Goal: Find specific page/section: Find specific page/section

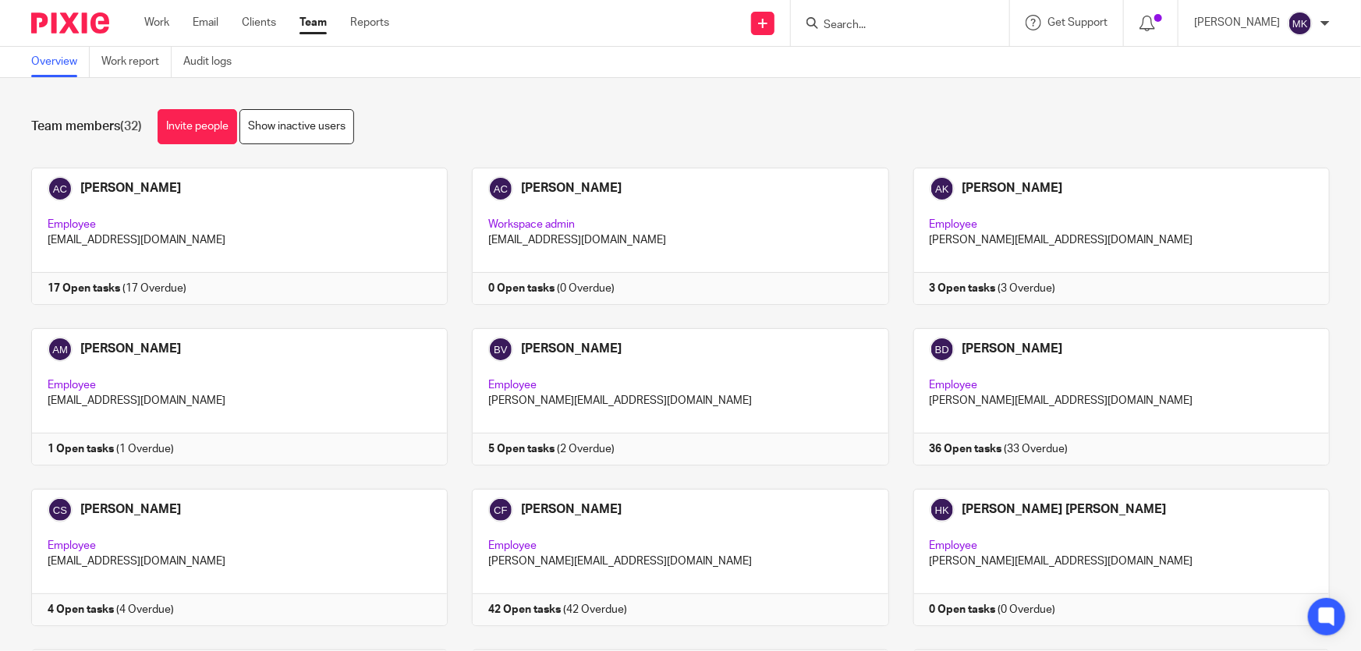
click at [882, 30] on input "Search" at bounding box center [892, 26] width 140 height 14
type input "ksj"
click button "submit" at bounding box center [0, 0] width 0 height 0
click at [905, 56] on link at bounding box center [950, 67] width 262 height 36
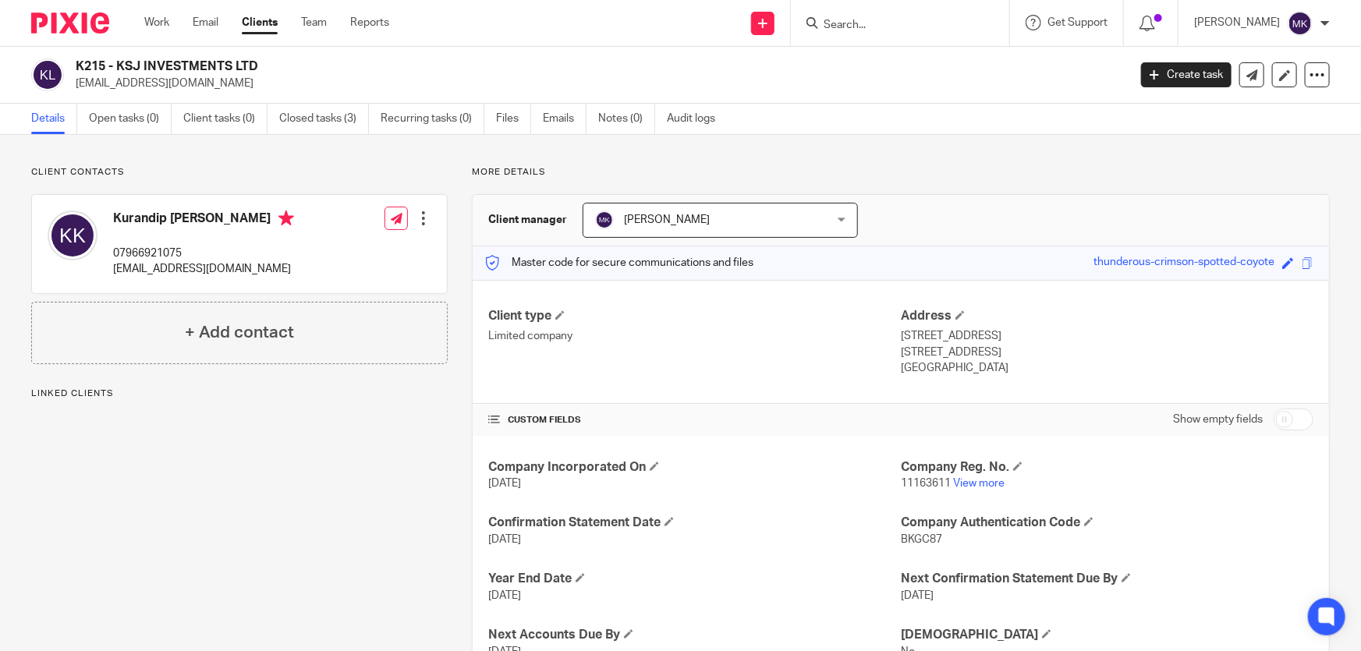
click at [552, 121] on link "Emails" at bounding box center [565, 119] width 44 height 30
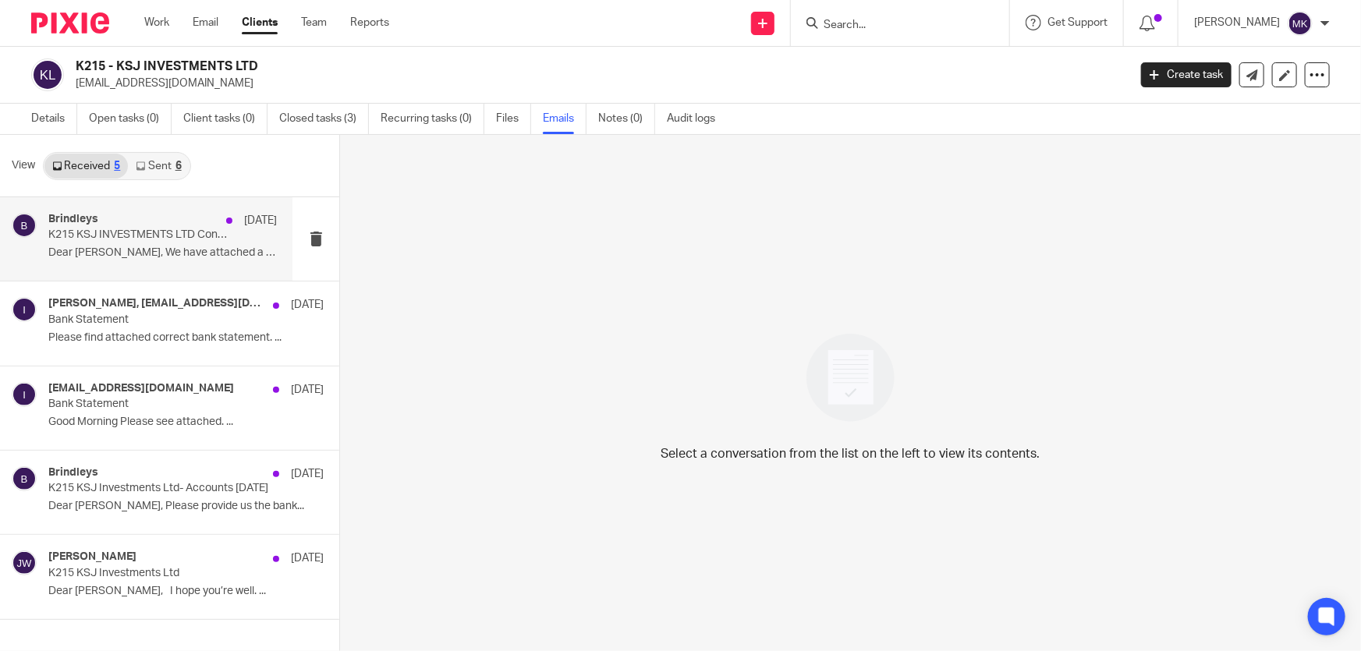
click at [161, 235] on p "K215 KSJ INVESTMENTS LTD Confirmation Statement" at bounding box center [139, 235] width 183 height 13
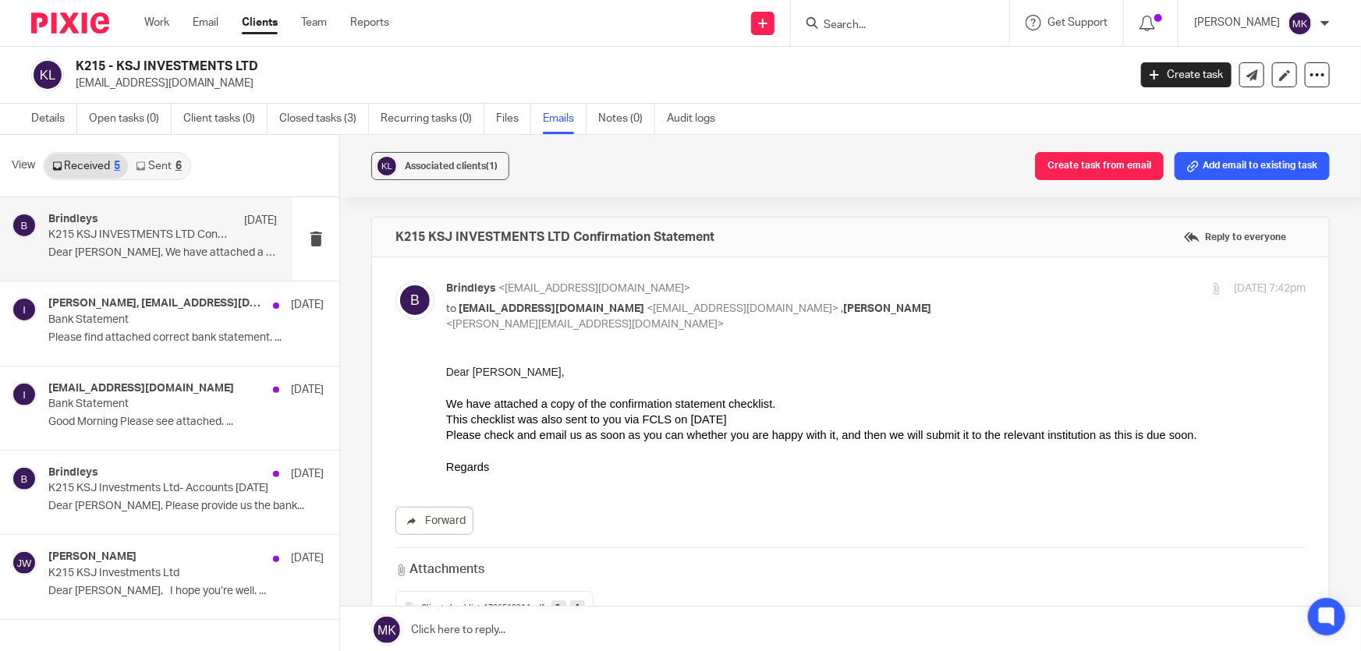
drag, startPoint x: 117, startPoint y: 66, endPoint x: 260, endPoint y: 64, distance: 142.8
click at [260, 64] on h2 "K215 - KSJ INVESTMENTS LTD" at bounding box center [493, 67] width 834 height 16
copy h2 "KSJ INVESTMENTS LTD"
click at [171, 162] on link "Sent 6" at bounding box center [158, 166] width 61 height 25
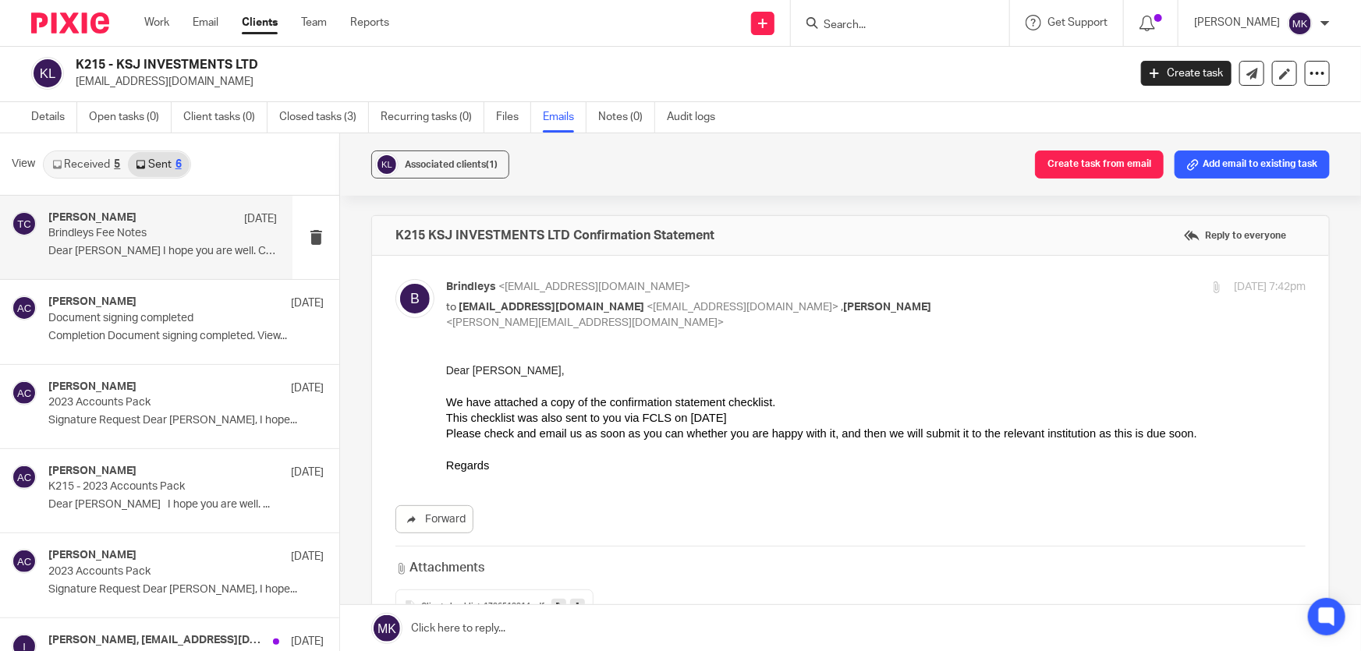
click at [166, 239] on p "Brindleys Fee Notes" at bounding box center [139, 233] width 183 height 13
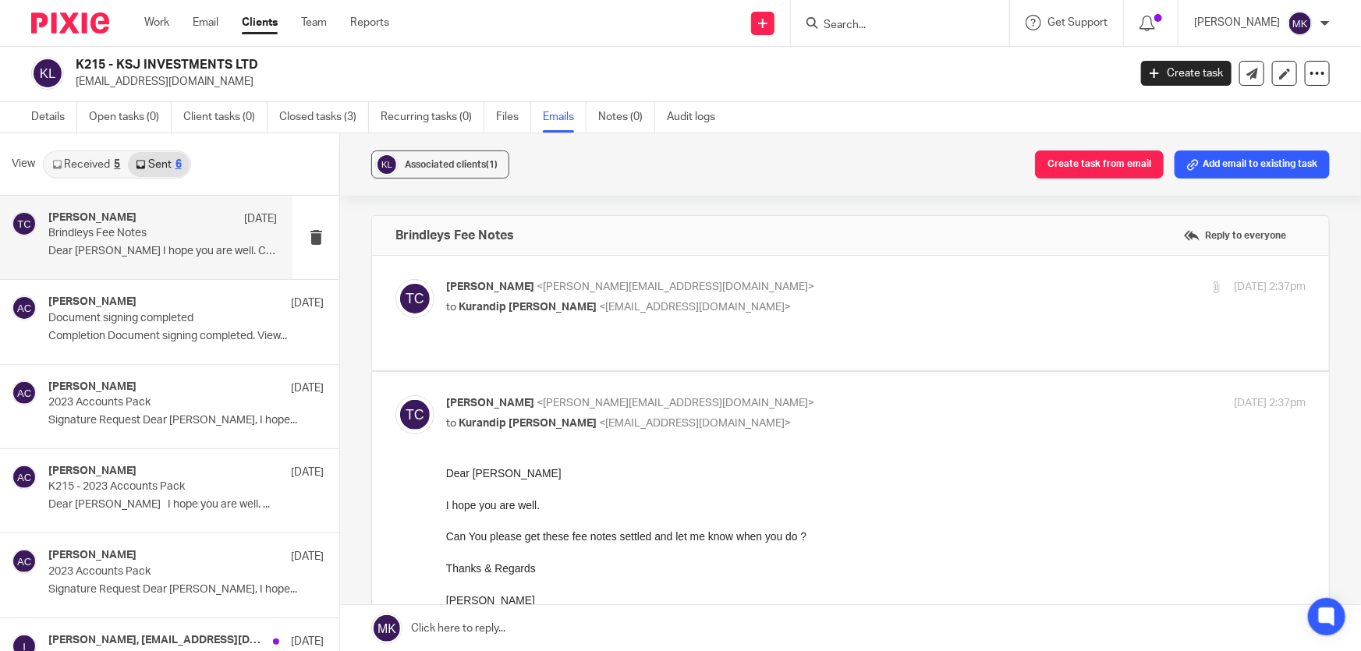
scroll to position [70, 0]
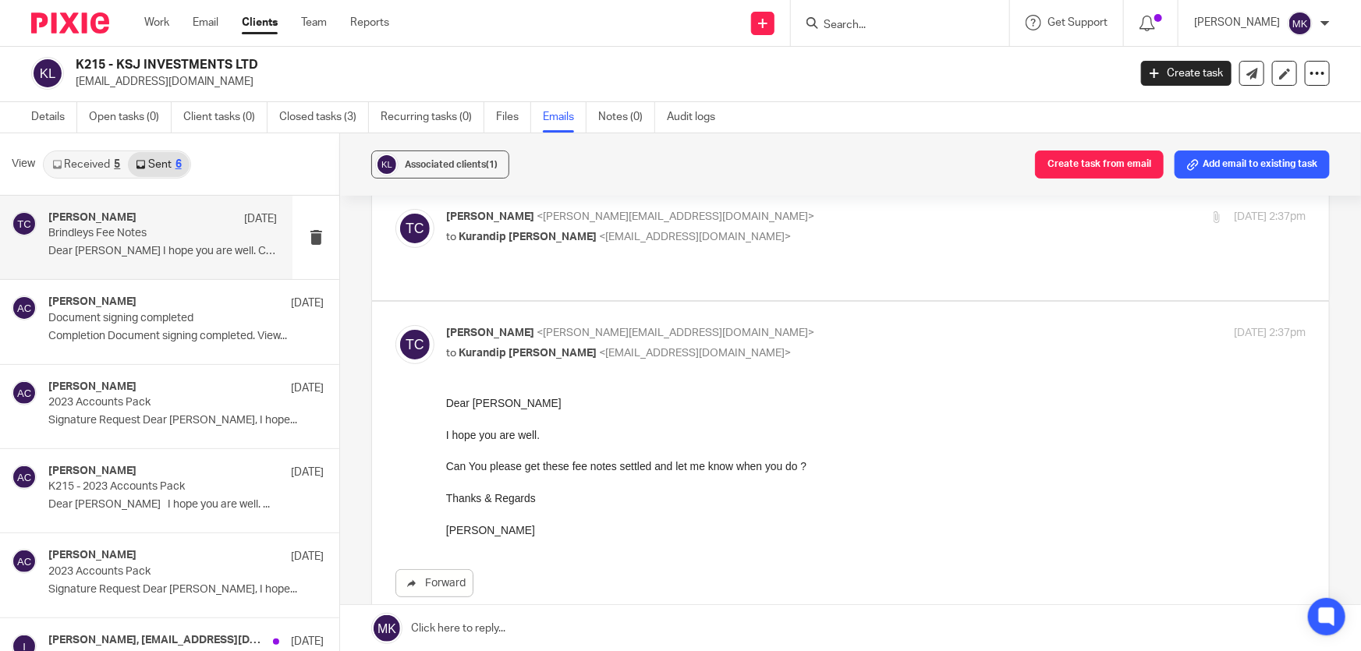
click at [660, 242] on p "to Kurandip Khera <info@ksjinvest.com>" at bounding box center [732, 237] width 573 height 16
checkbox input "true"
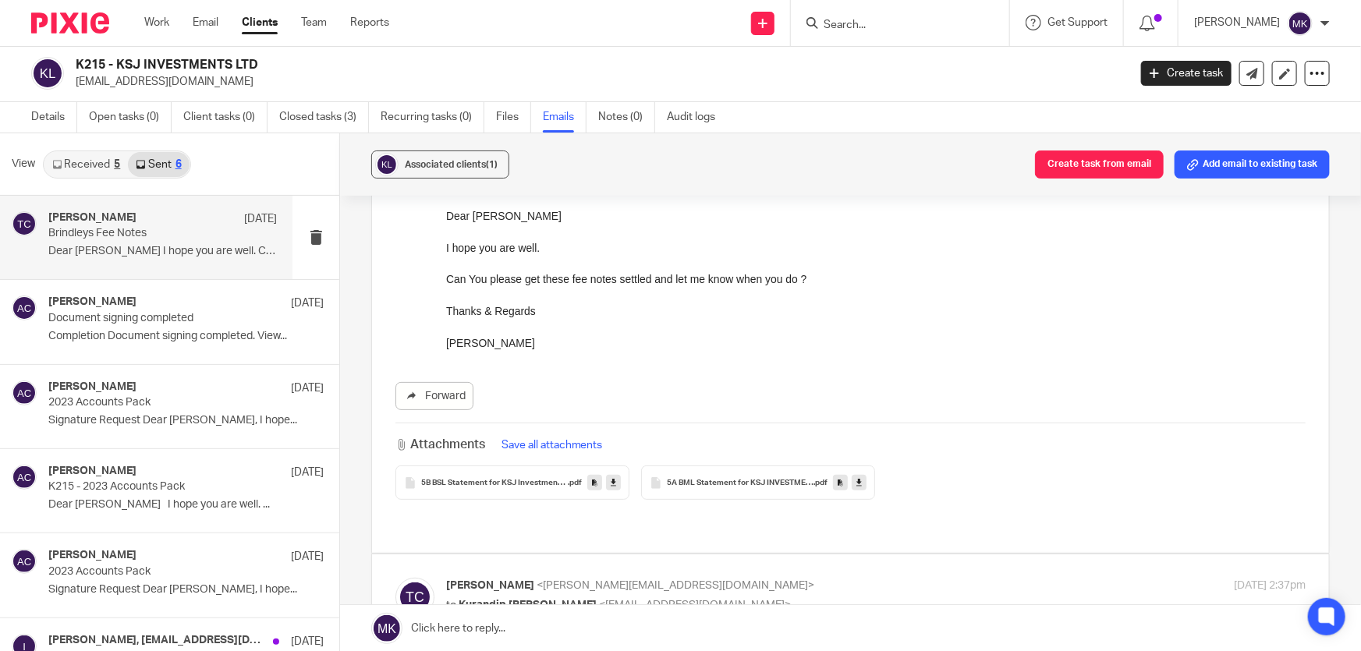
scroll to position [0, 0]
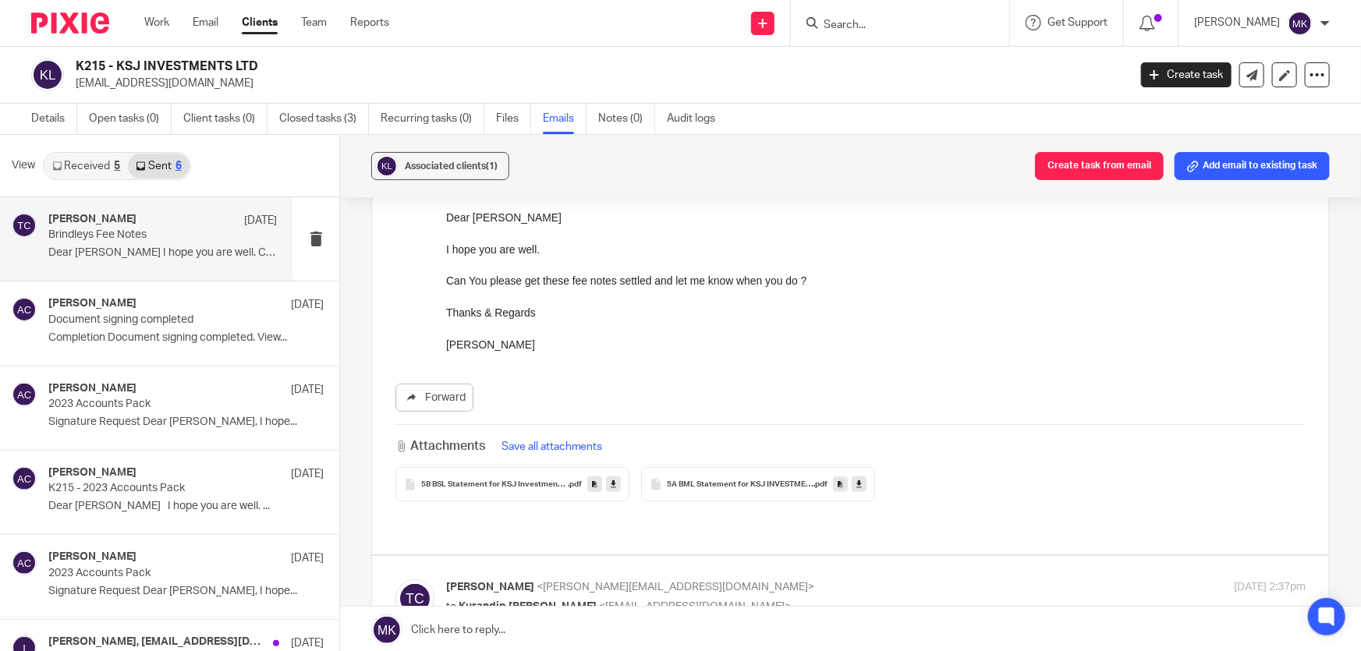
click at [109, 162] on link "Received 5" at bounding box center [85, 166] width 83 height 25
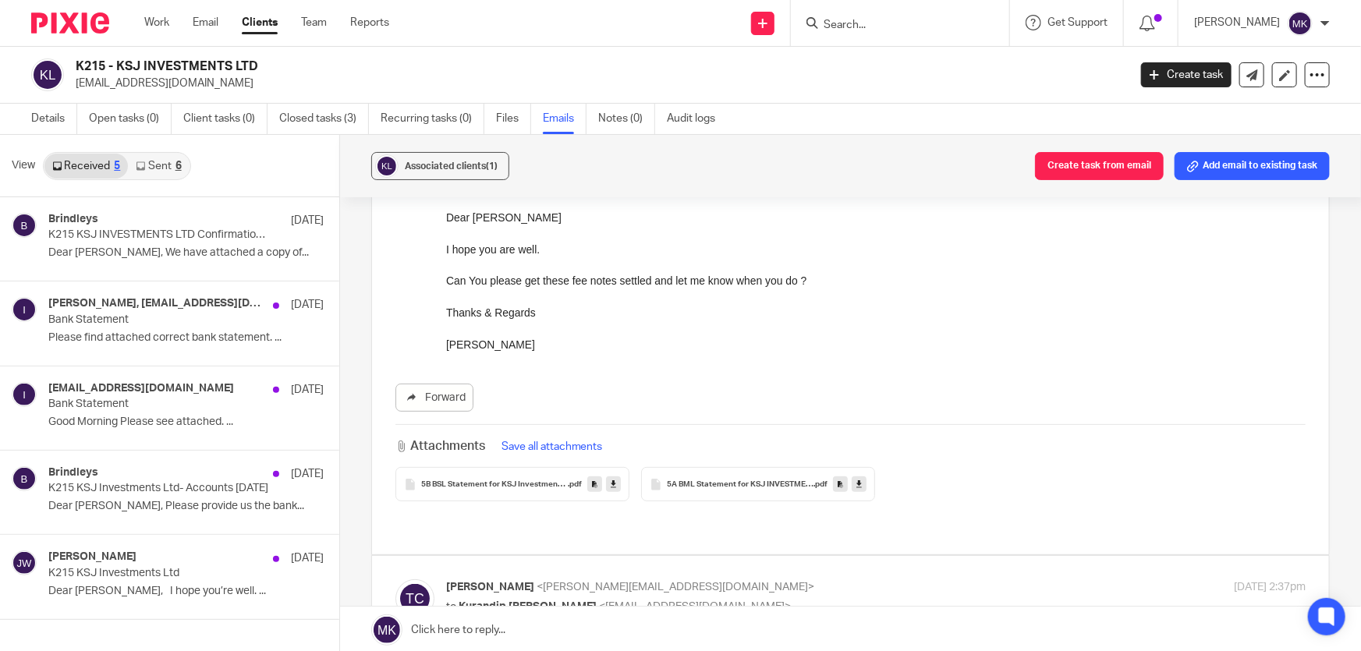
scroll to position [2, 0]
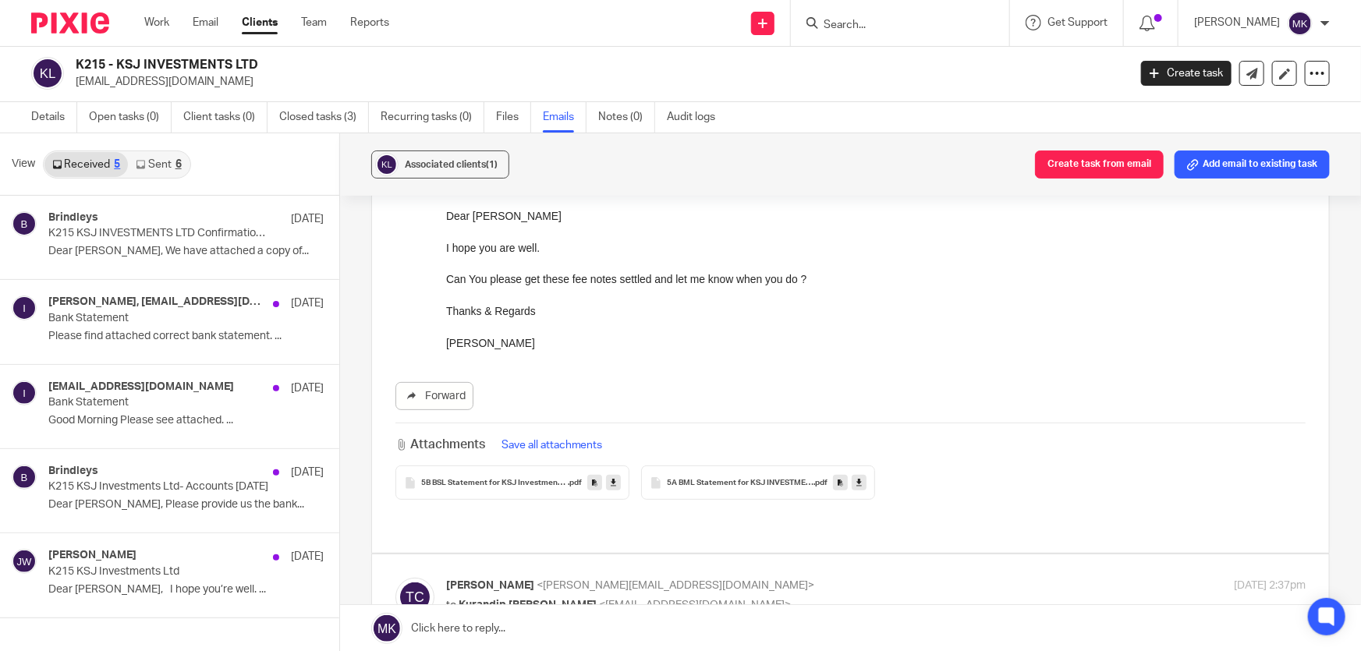
click at [885, 28] on input "Search" at bounding box center [892, 26] width 140 height 14
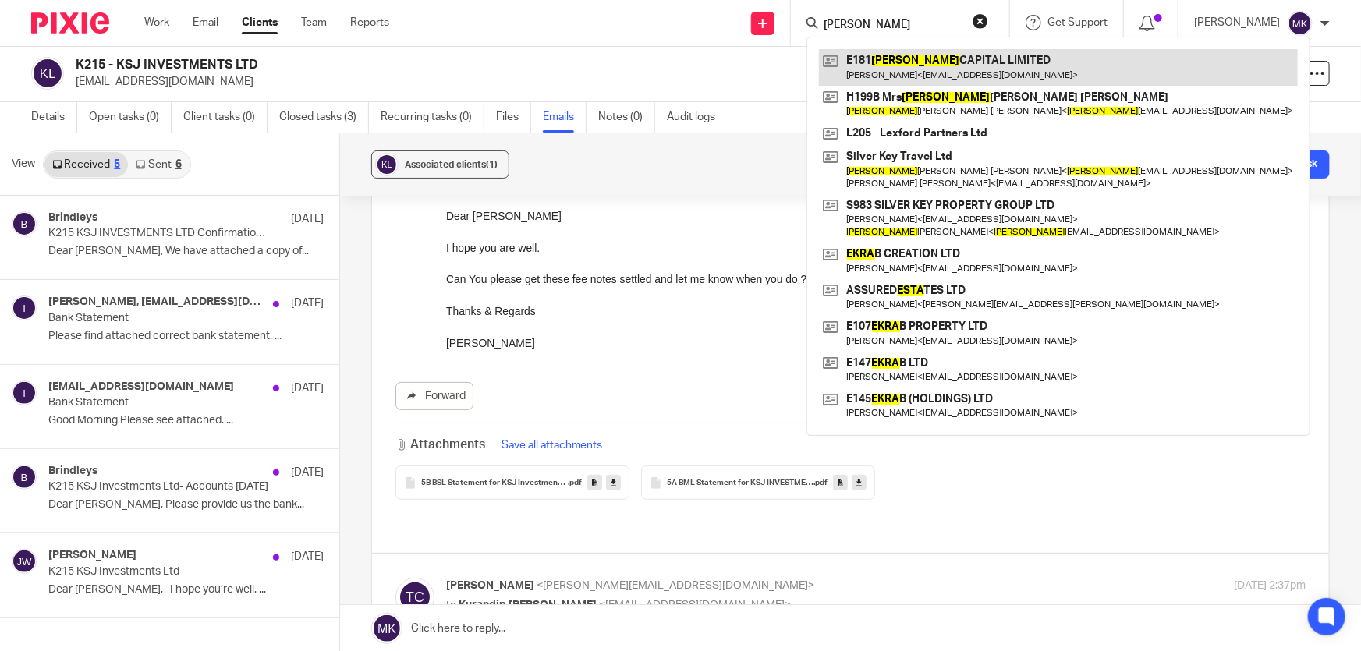
type input "ekta"
click at [880, 69] on link at bounding box center [1058, 67] width 479 height 36
